Goal: Information Seeking & Learning: Learn about a topic

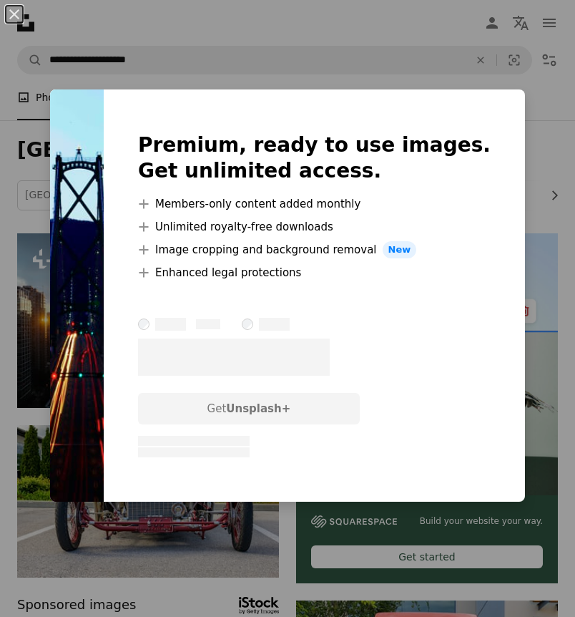
scroll to position [3736, 0]
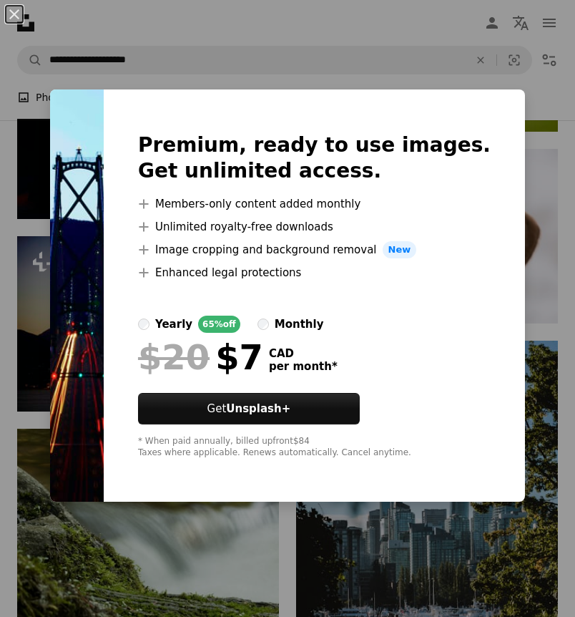
click at [36, 207] on div "An X shape Premium, ready to use images. Get unlimited access. A plus sign Memb…" at bounding box center [287, 308] width 575 height 617
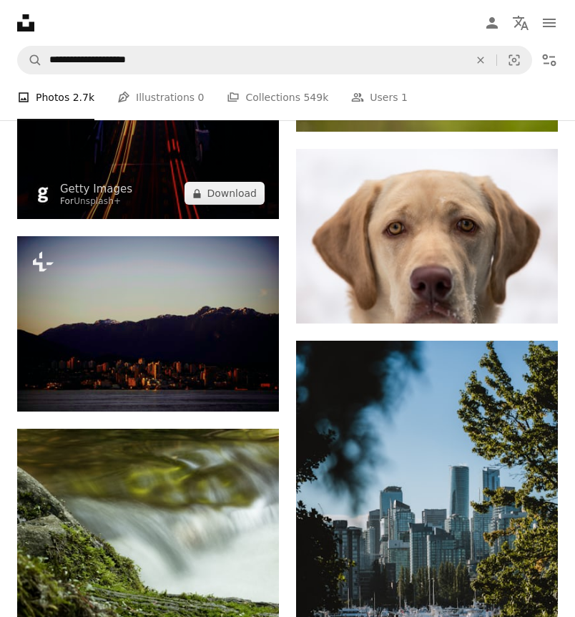
click at [94, 164] on img at bounding box center [148, 22] width 262 height 393
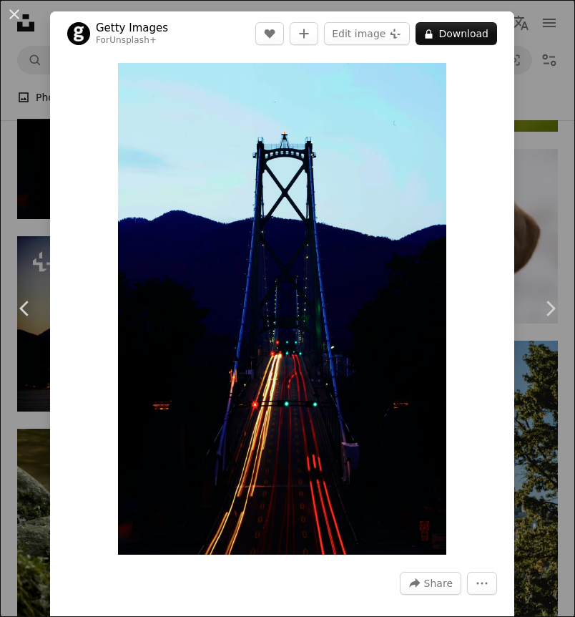
click at [540, 130] on div "An X shape Chevron left Chevron right Getty Images For Unsplash+ A heart A plus…" at bounding box center [287, 308] width 575 height 617
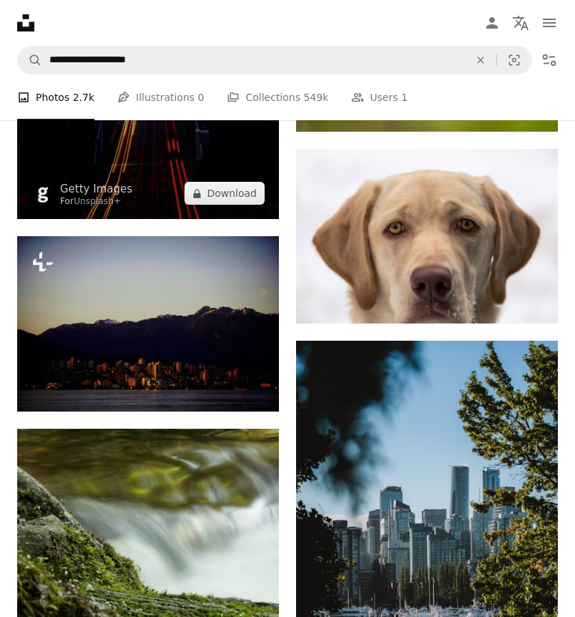
click at [156, 146] on img at bounding box center [148, 22] width 262 height 393
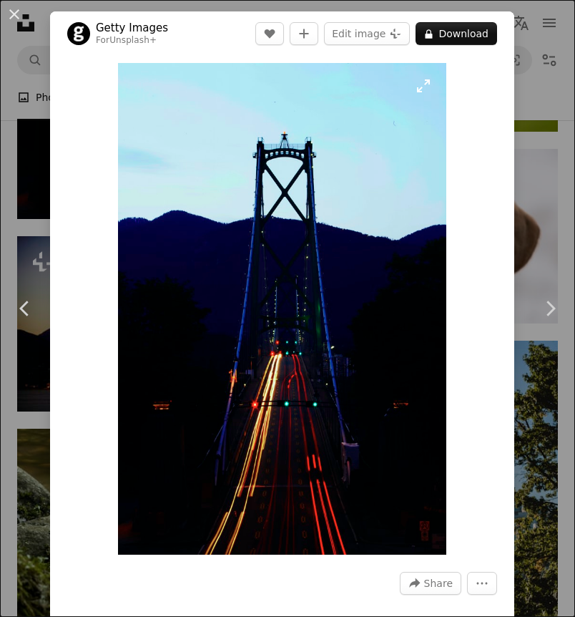
click at [409, 152] on img "Zoom in on this image" at bounding box center [282, 309] width 328 height 492
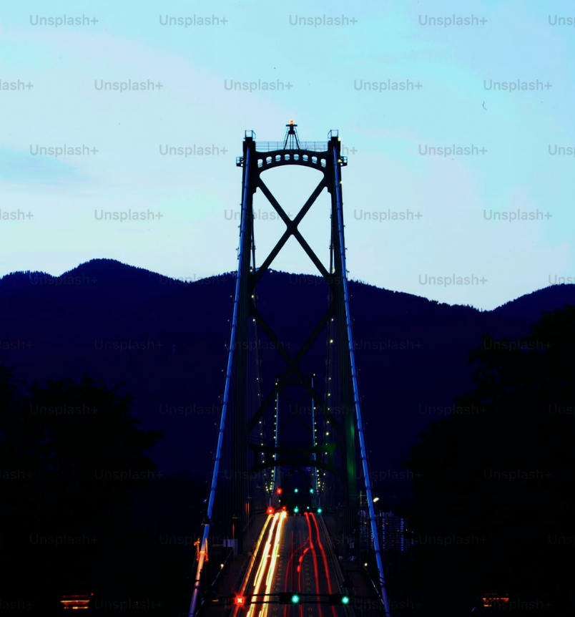
scroll to position [124, 0]
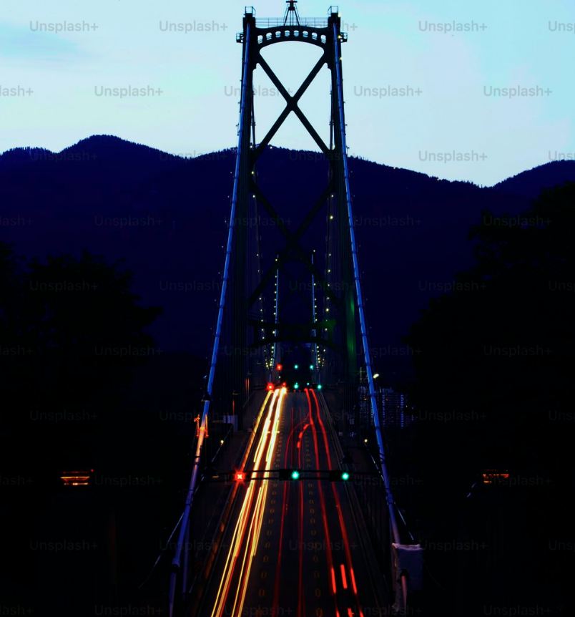
click at [409, 152] on img "Zoom out on this image" at bounding box center [287, 307] width 577 height 865
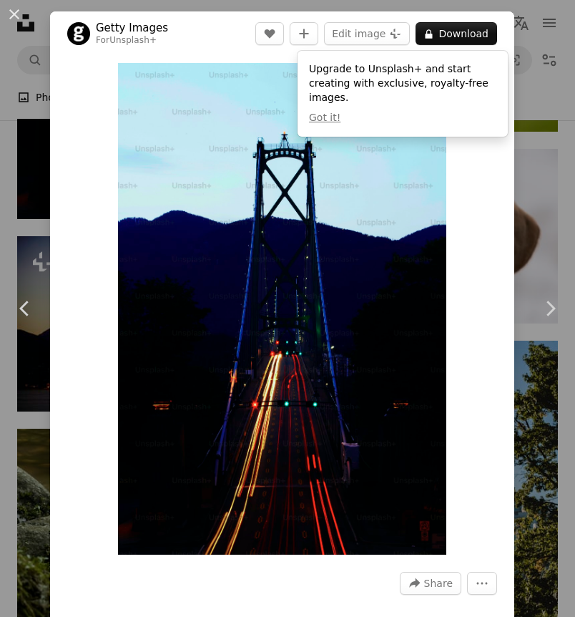
click at [565, 148] on div "An X shape Chevron left Chevron right Getty Images For Unsplash+ A heart A plus…" at bounding box center [287, 308] width 575 height 617
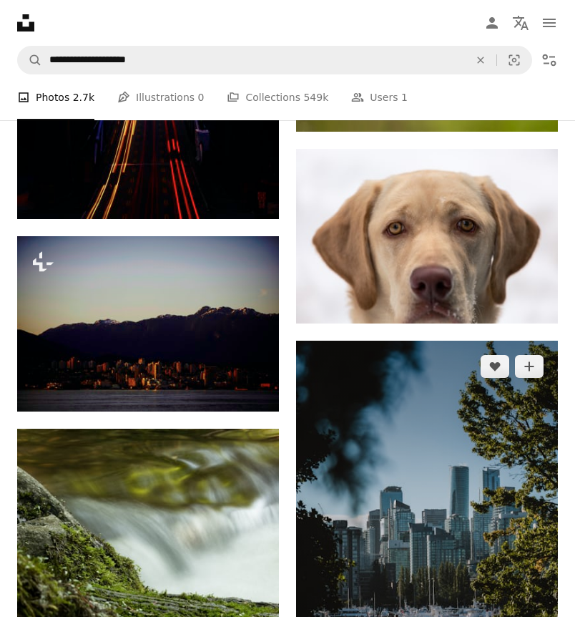
click at [347, 479] on img at bounding box center [427, 537] width 262 height 393
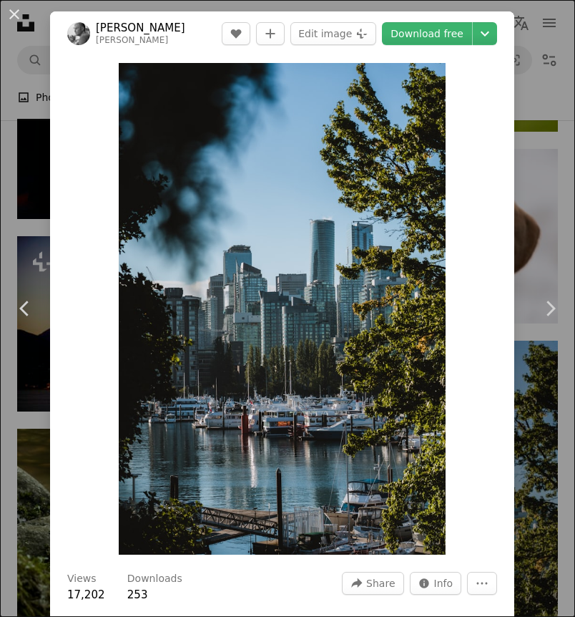
click at [514, 227] on div "Zoom in" at bounding box center [282, 309] width 464 height 506
click at [532, 217] on div "An X shape Chevron left Chevron right [PERSON_NAME] danny_jongerius A heart A p…" at bounding box center [287, 308] width 575 height 617
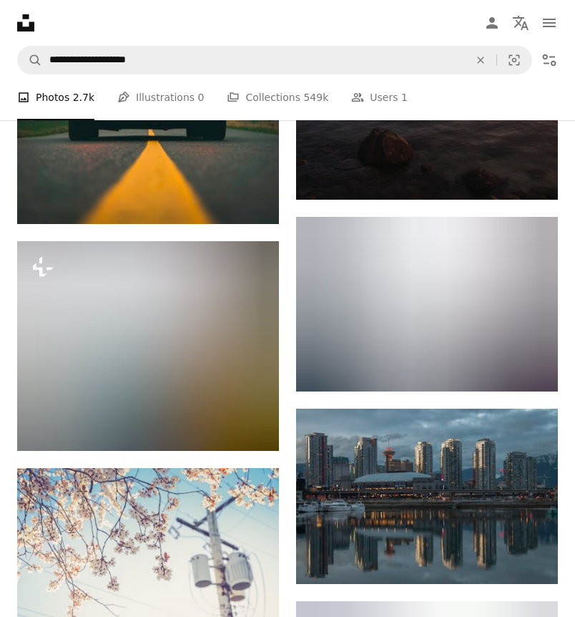
scroll to position [8298, 0]
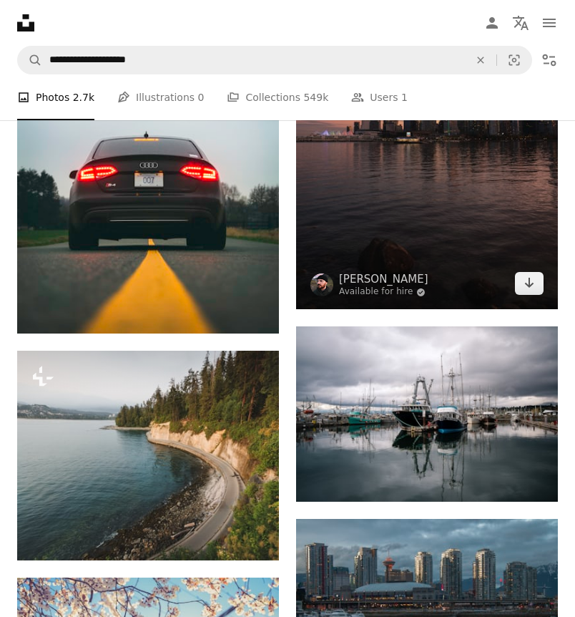
click at [483, 239] on img at bounding box center [427, 112] width 262 height 393
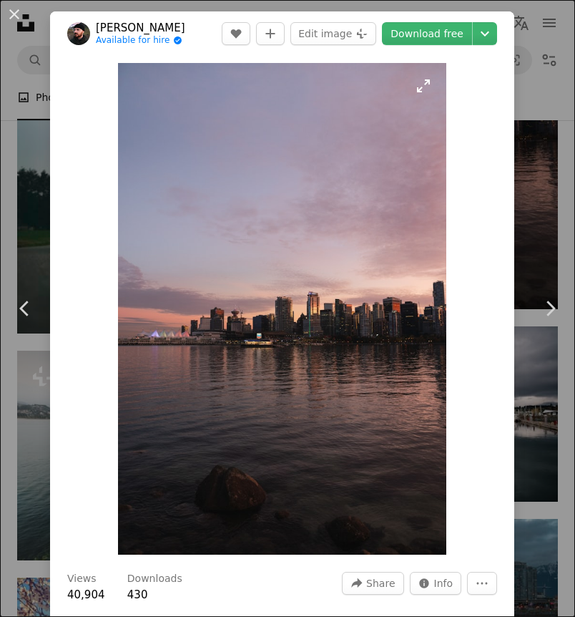
click at [401, 276] on img "Zoom in on this image" at bounding box center [282, 309] width 328 height 492
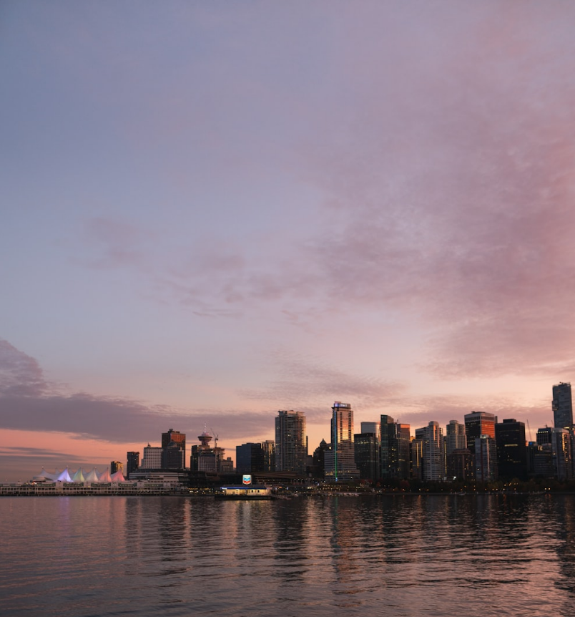
scroll to position [124, 0]
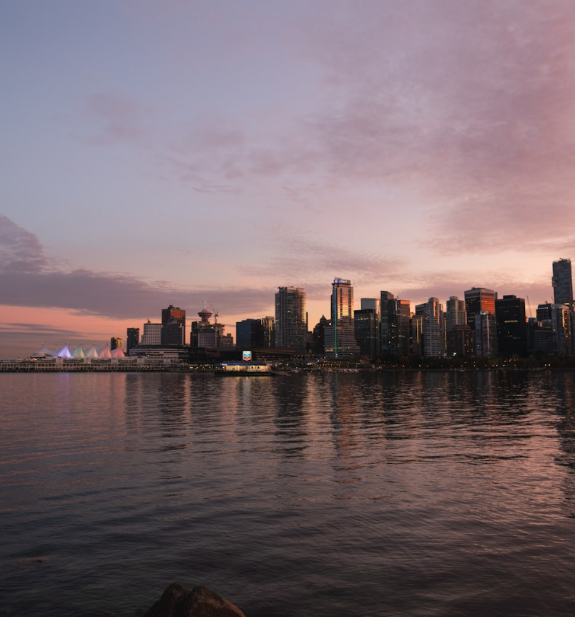
click at [401, 276] on img "Zoom out on this image" at bounding box center [287, 307] width 577 height 865
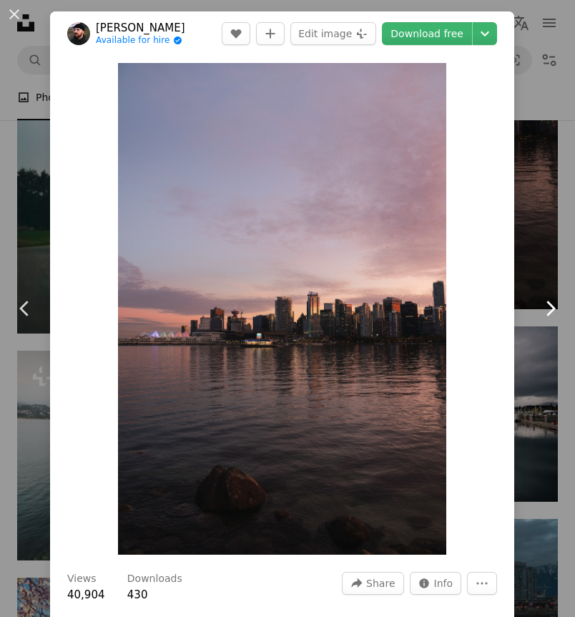
click at [539, 252] on link "Chevron right" at bounding box center [550, 308] width 50 height 137
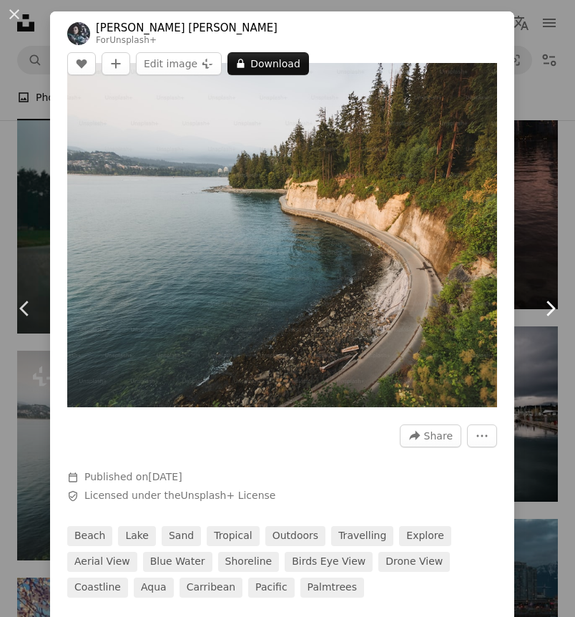
click at [542, 253] on link "Chevron right" at bounding box center [550, 308] width 50 height 137
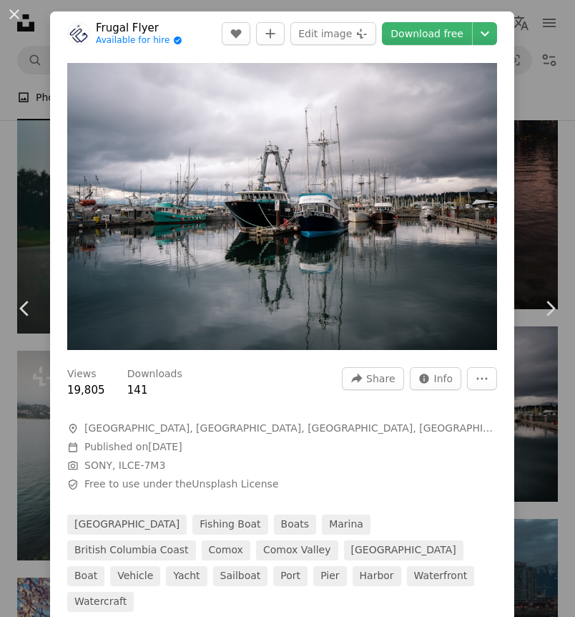
click at [545, 174] on div "An X shape Chevron left Chevron right Frugal Flyer Available for hire A checkma…" at bounding box center [287, 308] width 575 height 617
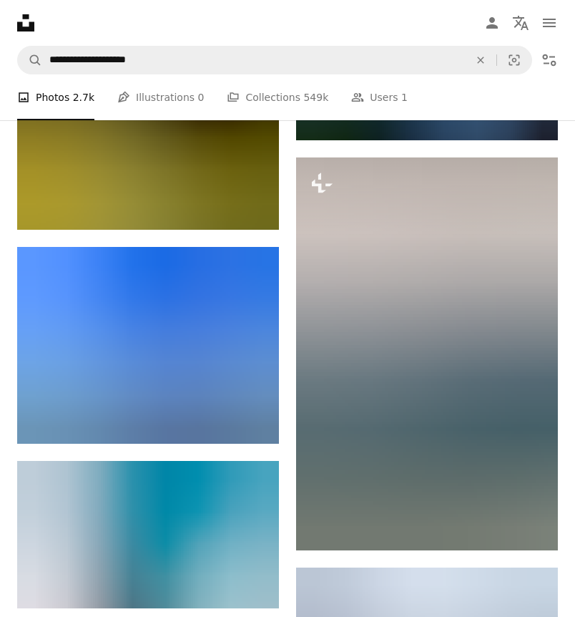
scroll to position [11441, 0]
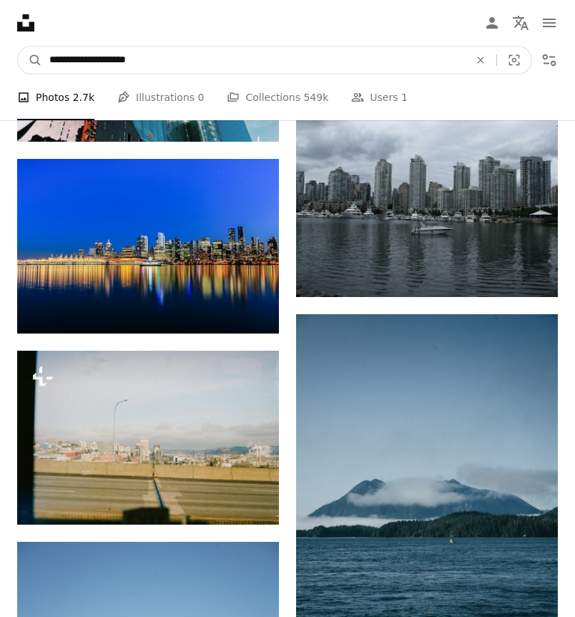
drag, startPoint x: 119, startPoint y: 57, endPoint x: 5, endPoint y: 61, distance: 114.5
click at [5, 62] on nav "**********" at bounding box center [287, 60] width 575 height 46
drag, startPoint x: 147, startPoint y: 60, endPoint x: 0, endPoint y: 64, distance: 147.5
click at [0, 64] on nav "**********" at bounding box center [287, 60] width 575 height 46
type input "*********"
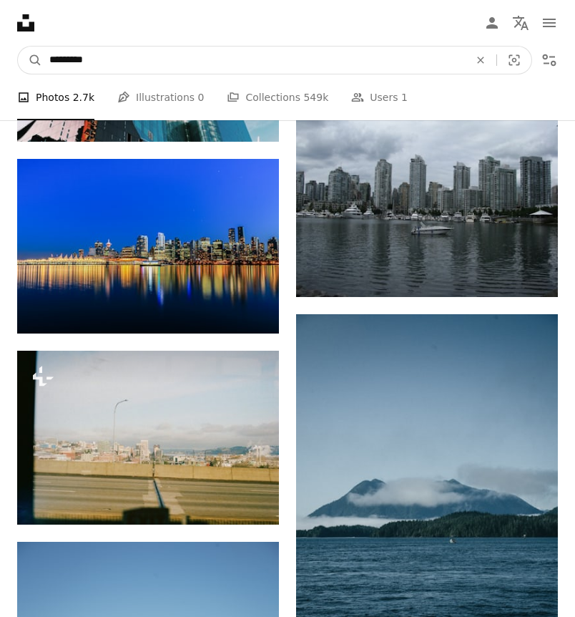
click at [18, 47] on button "A magnifying glass" at bounding box center [30, 60] width 24 height 27
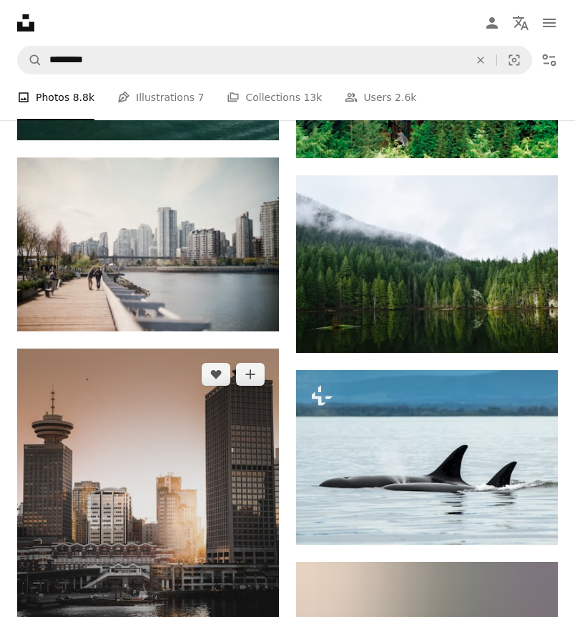
scroll to position [2308, 0]
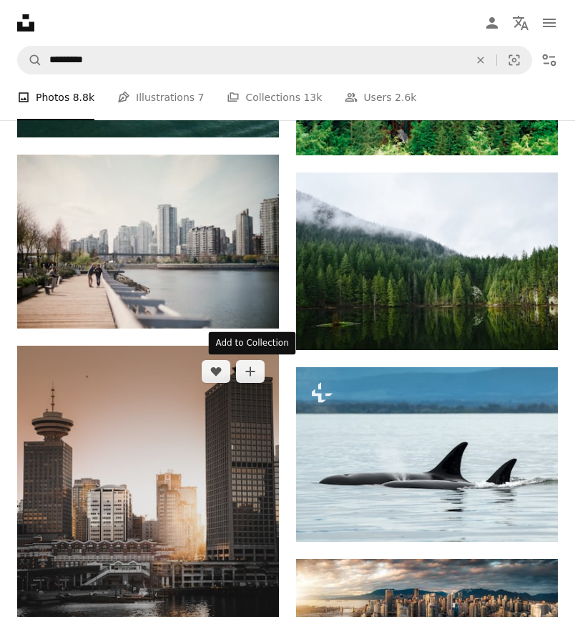
click at [238, 341] on div "Add to Collection" at bounding box center [252, 343] width 87 height 23
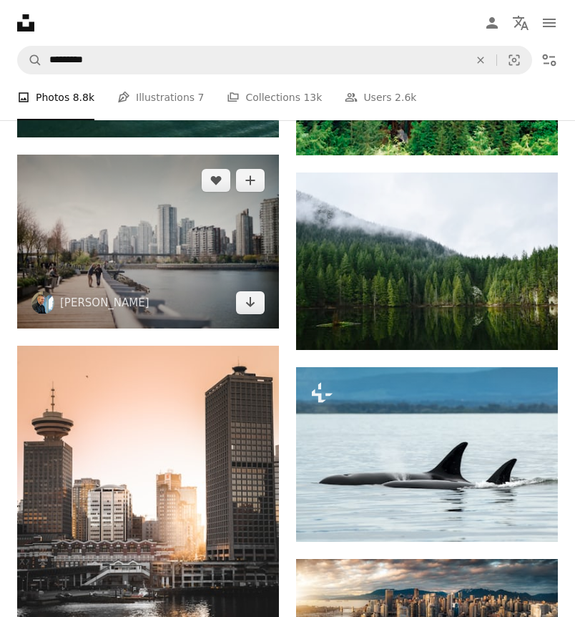
click at [237, 291] on div "Arrow pointing down" at bounding box center [250, 302] width 29 height 23
click at [239, 264] on img at bounding box center [148, 241] width 262 height 173
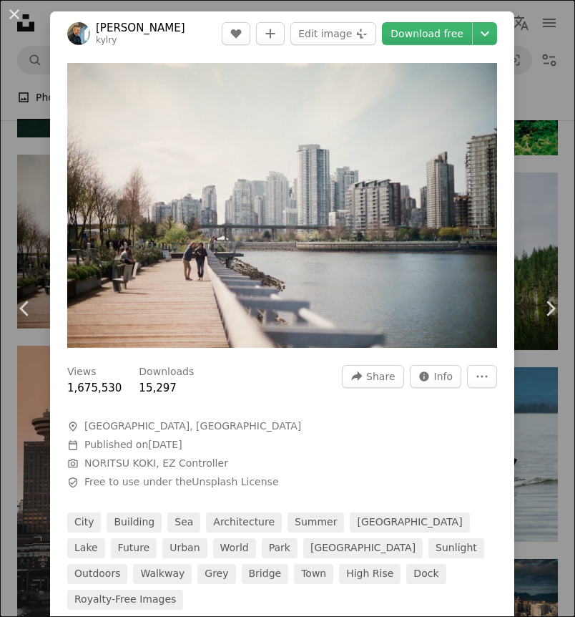
click at [547, 208] on div "An X shape Chevron left Chevron right [PERSON_NAME] kylry A heart A plus sign E…" at bounding box center [287, 308] width 575 height 617
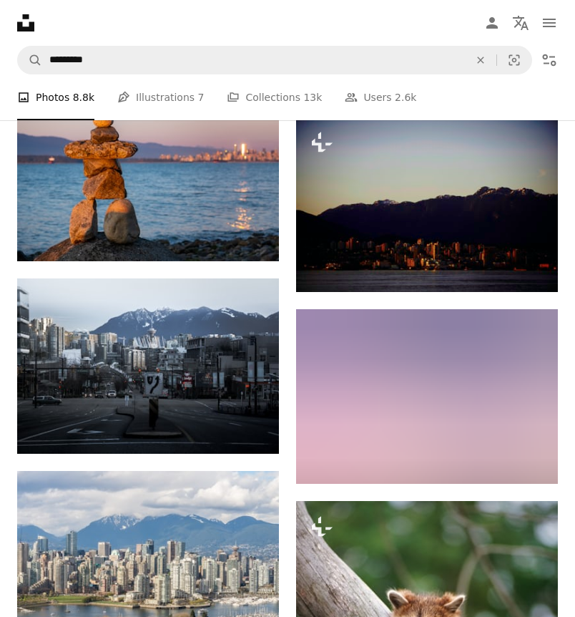
scroll to position [9873, 0]
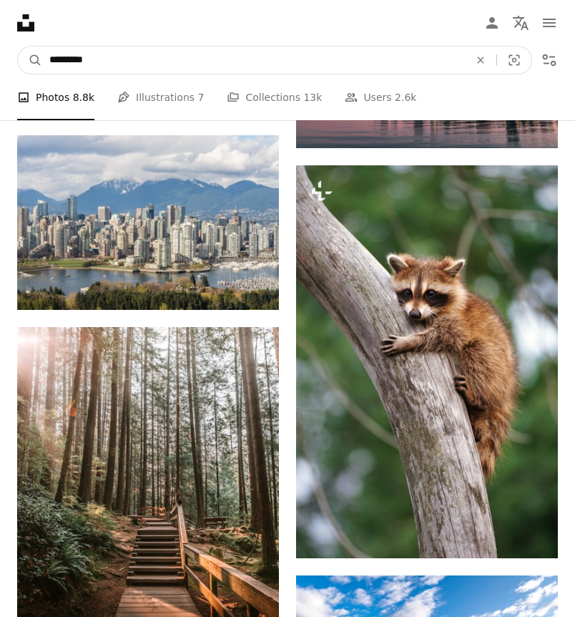
click at [122, 59] on input "*********" at bounding box center [253, 60] width 423 height 27
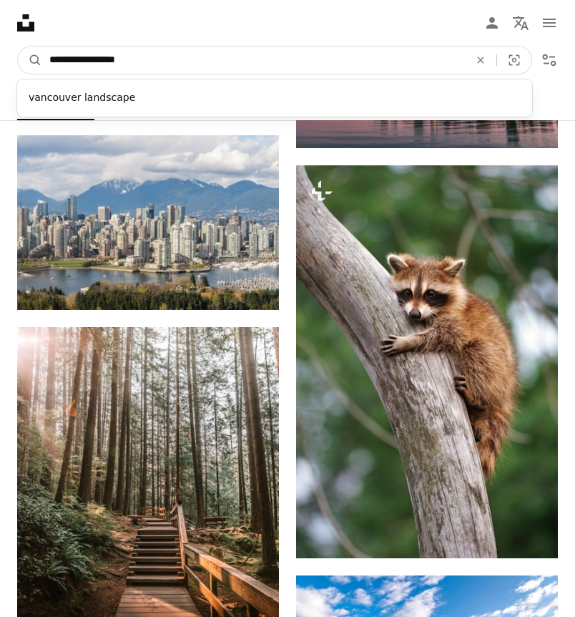
type input "**********"
click button "A magnifying glass" at bounding box center [30, 60] width 24 height 27
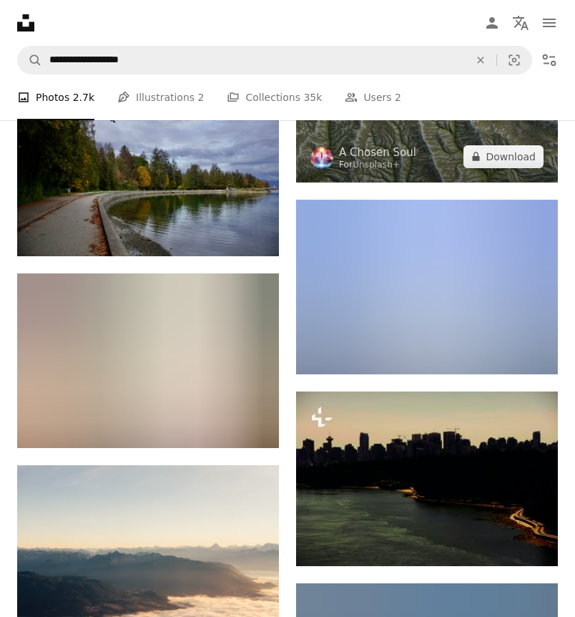
scroll to position [4400, 0]
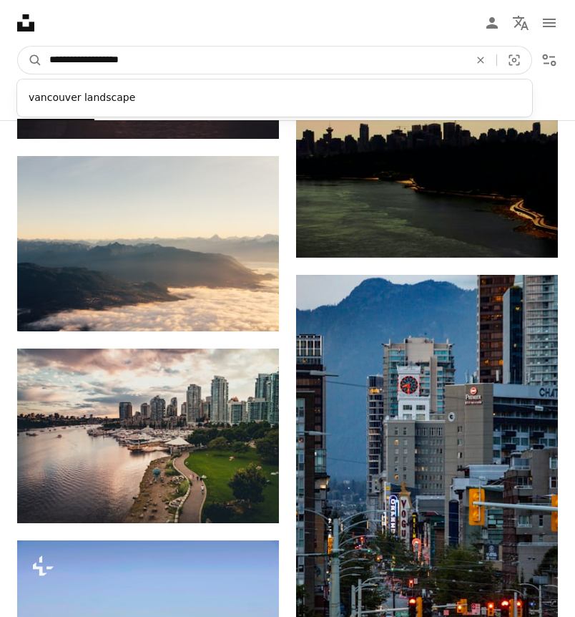
drag, startPoint x: 122, startPoint y: 57, endPoint x: 99, endPoint y: 58, distance: 22.2
click at [99, 58] on input "**********" at bounding box center [253, 60] width 423 height 27
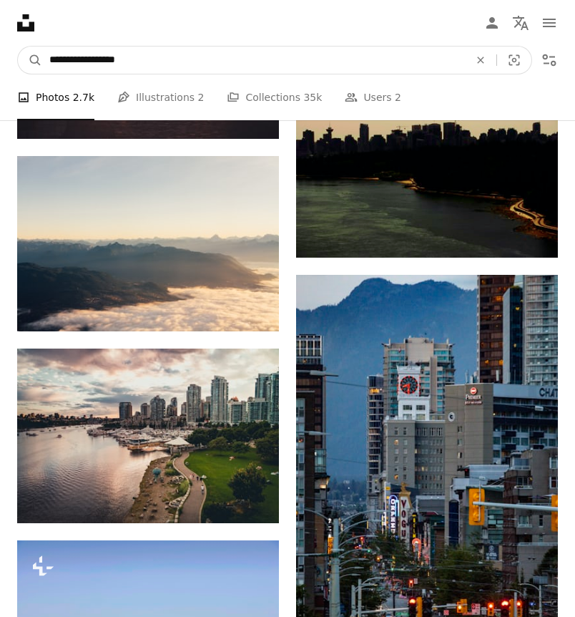
type input "**********"
click button "A magnifying glass" at bounding box center [30, 60] width 24 height 27
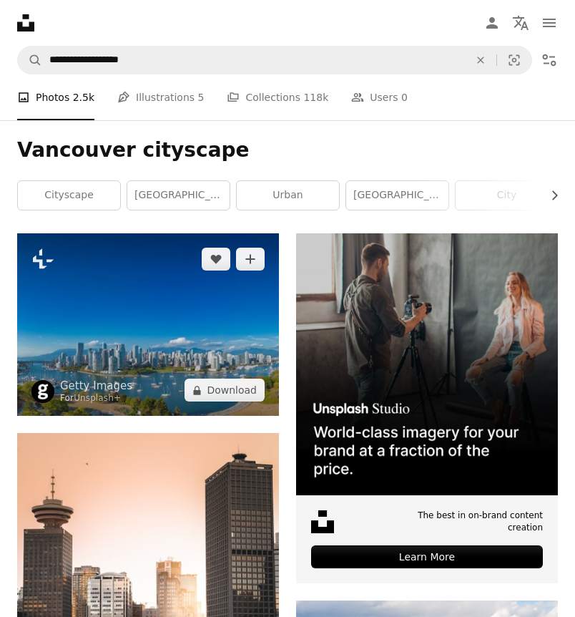
click at [150, 275] on img at bounding box center [148, 324] width 262 height 182
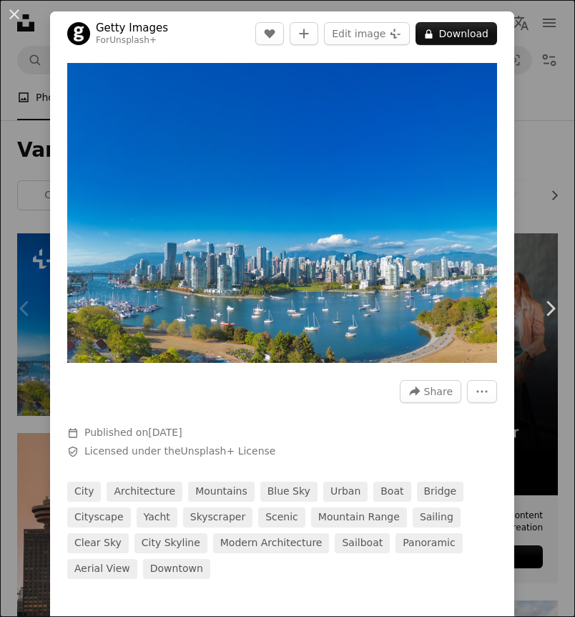
scroll to position [1, 0]
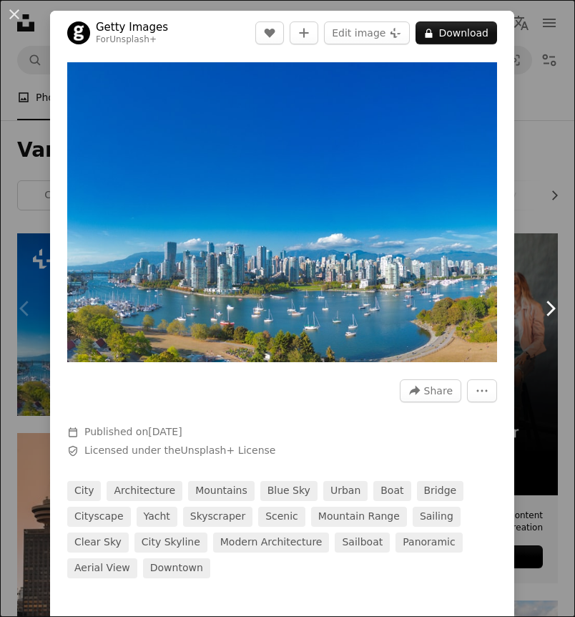
click at [547, 253] on link "Chevron right" at bounding box center [550, 308] width 50 height 137
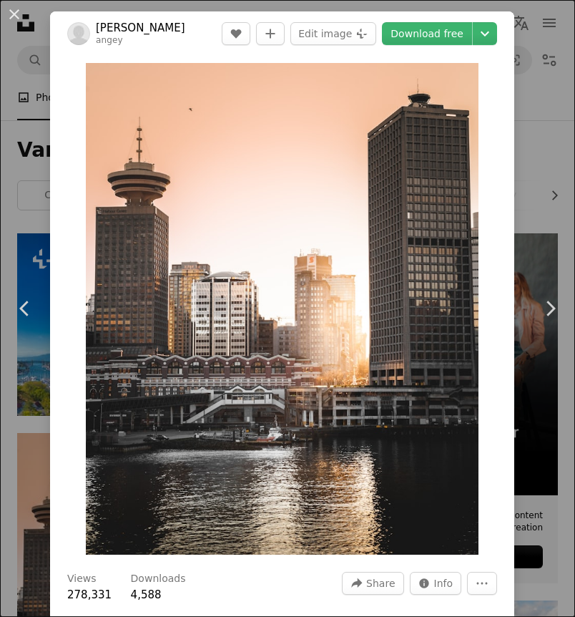
click at [535, 152] on div "An X shape Chevron left Chevron right [PERSON_NAME] A heart A plus sign Edit im…" at bounding box center [287, 308] width 575 height 617
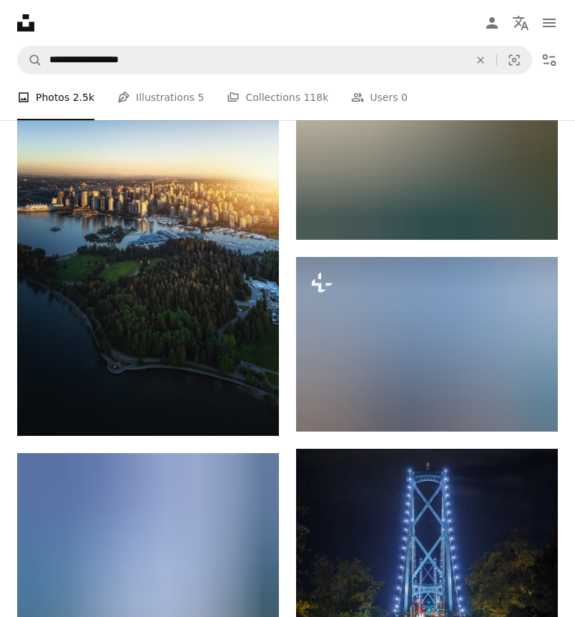
scroll to position [5249, 0]
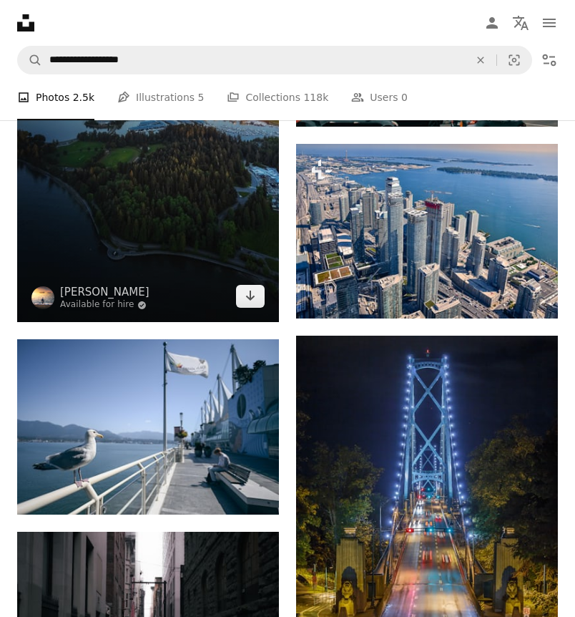
click at [196, 228] on img at bounding box center [148, 159] width 262 height 328
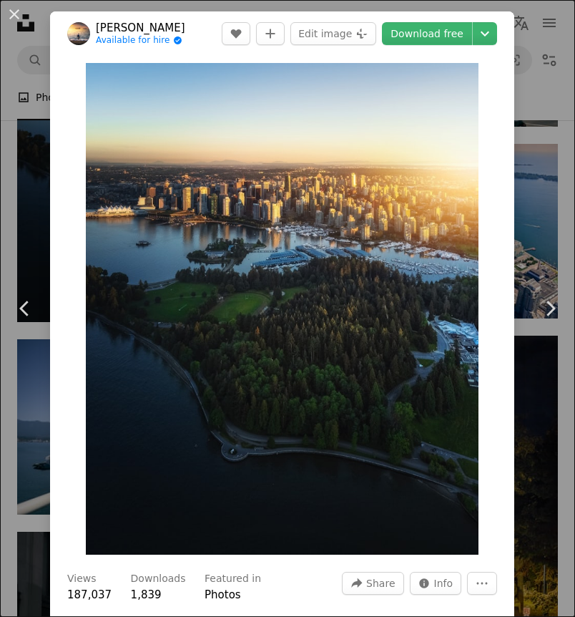
click at [537, 187] on div "An X shape Chevron left Chevron right [PERSON_NAME] Available for hire A checkm…" at bounding box center [287, 308] width 575 height 617
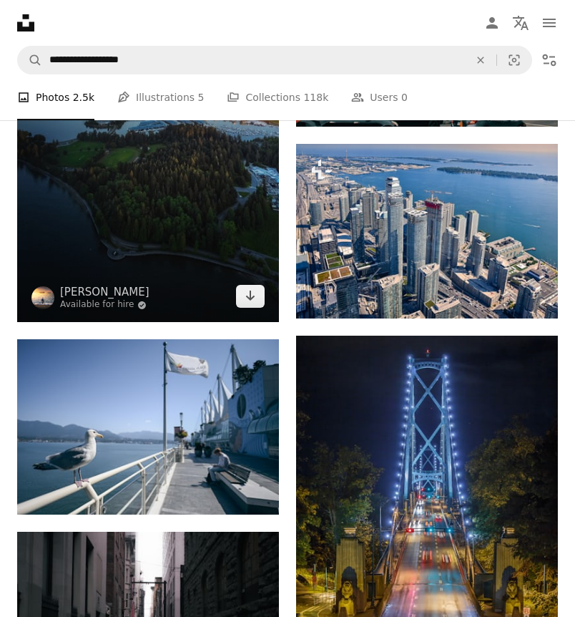
click at [110, 187] on img at bounding box center [148, 159] width 262 height 328
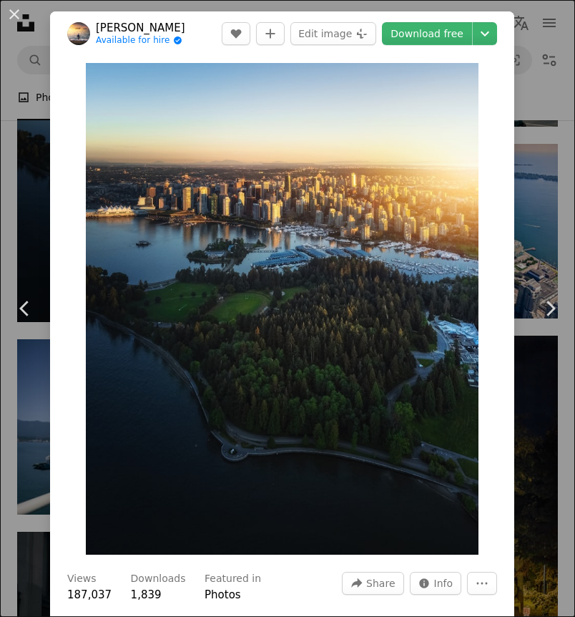
click at [557, 197] on div "An X shape Chevron left Chevron right [PERSON_NAME] Available for hire A checkm…" at bounding box center [287, 308] width 575 height 617
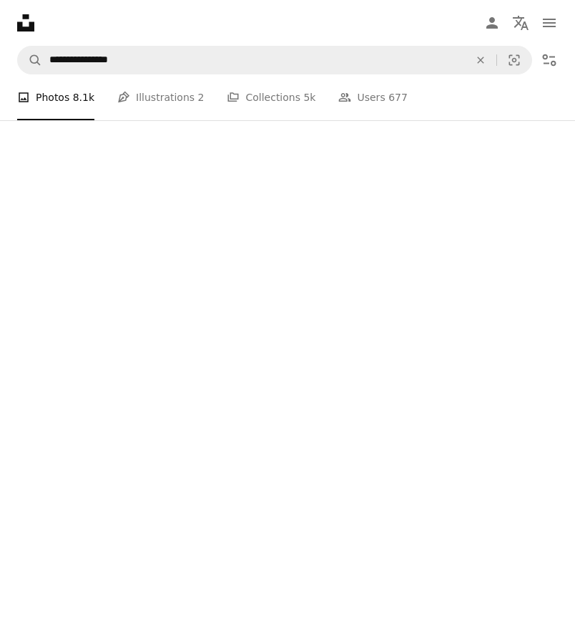
scroll to position [9873, 0]
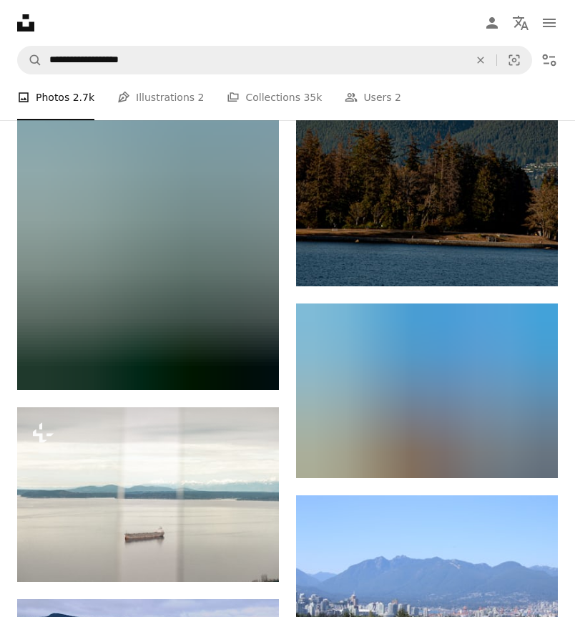
scroll to position [5136, 0]
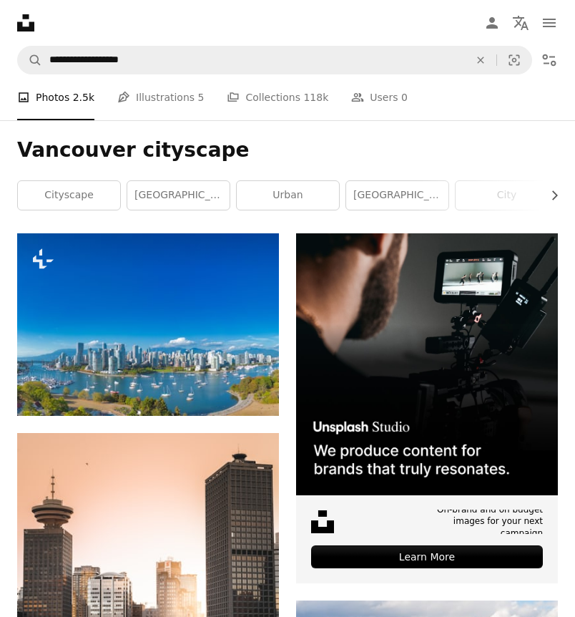
scroll to position [5249, 0]
